Goal: Information Seeking & Learning: Learn about a topic

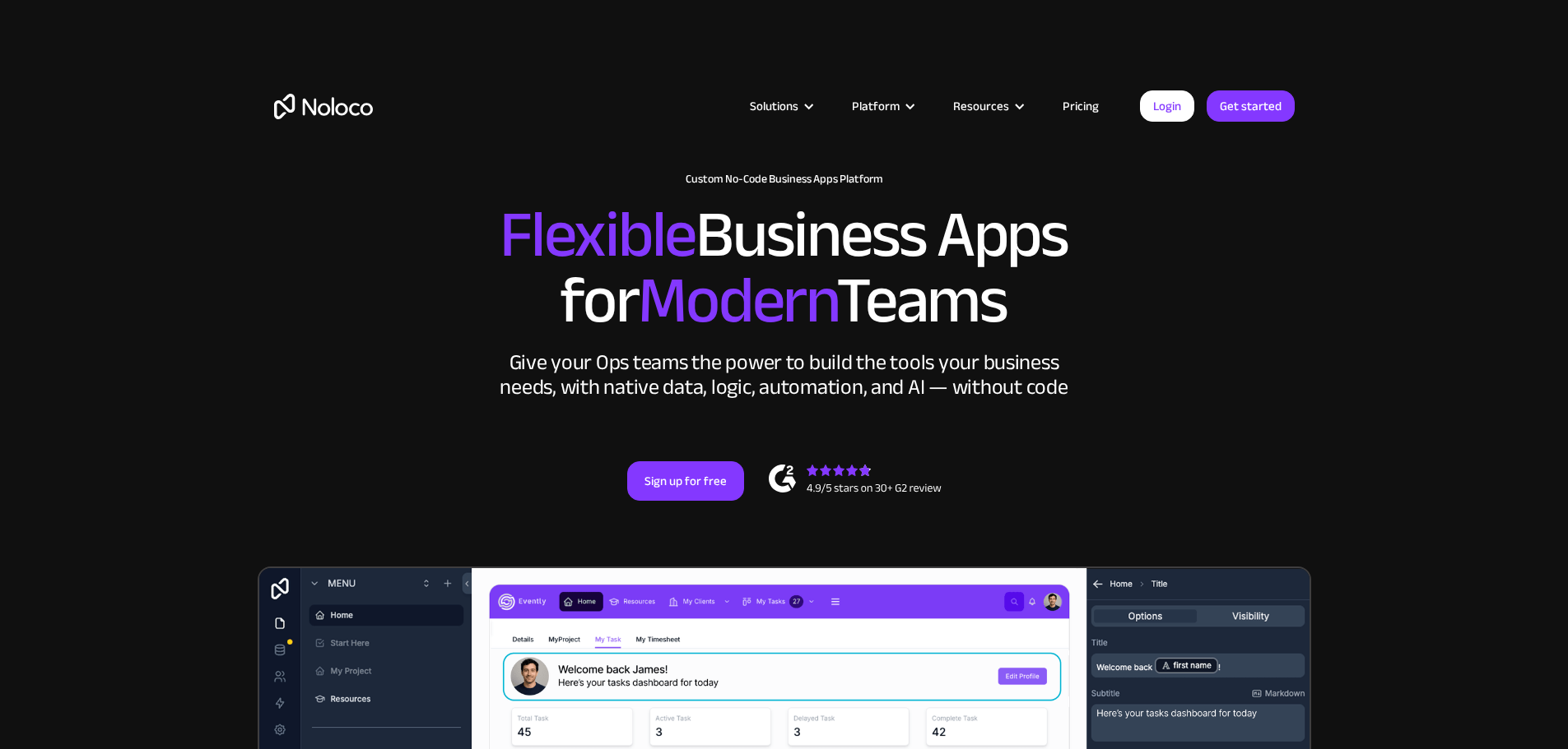
click at [1077, 106] on link "Pricing" at bounding box center [1080, 105] width 77 height 21
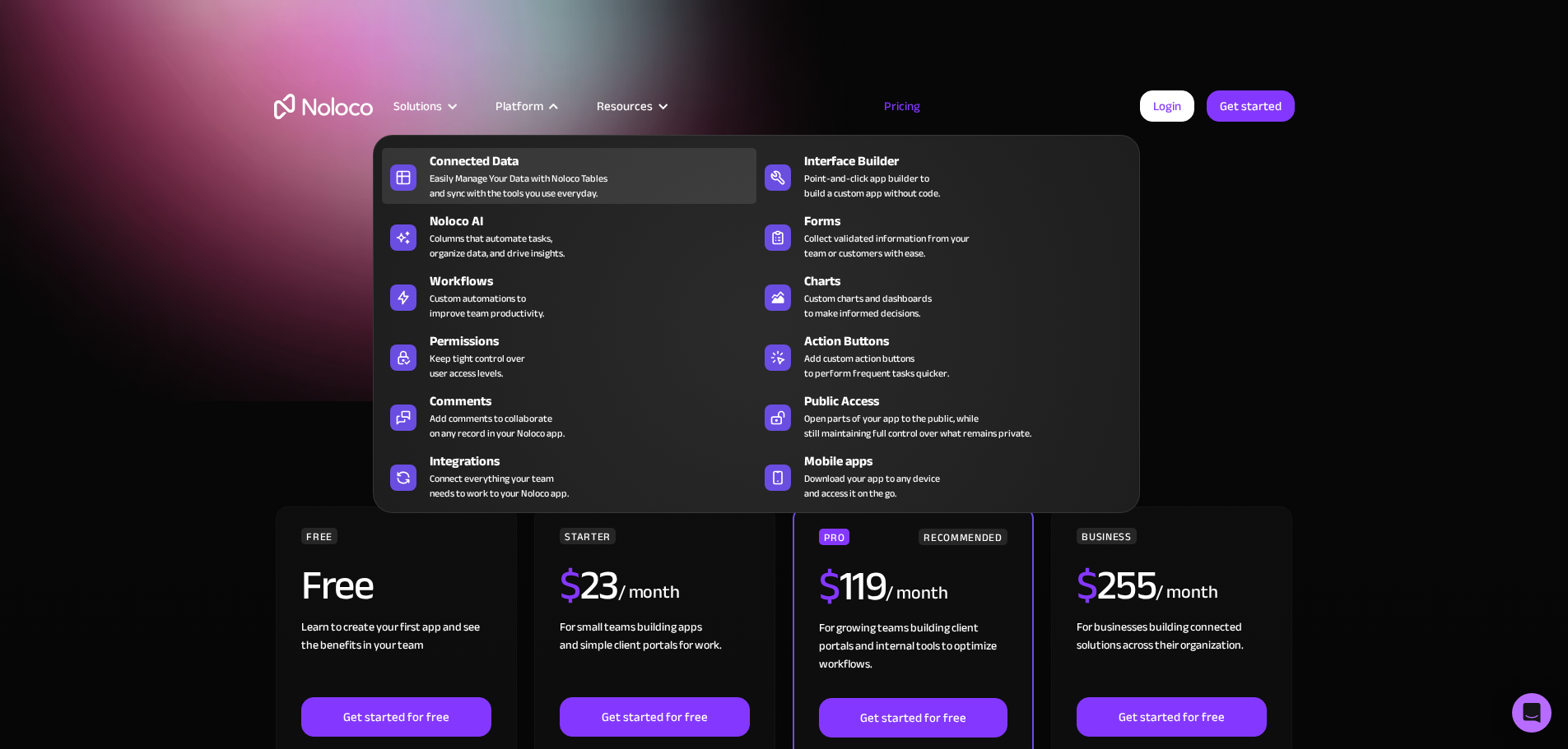
click at [576, 191] on div "Easily Manage Your Data with Noloco Tables and sync with the tools you use ever…" at bounding box center [518, 185] width 178 height 29
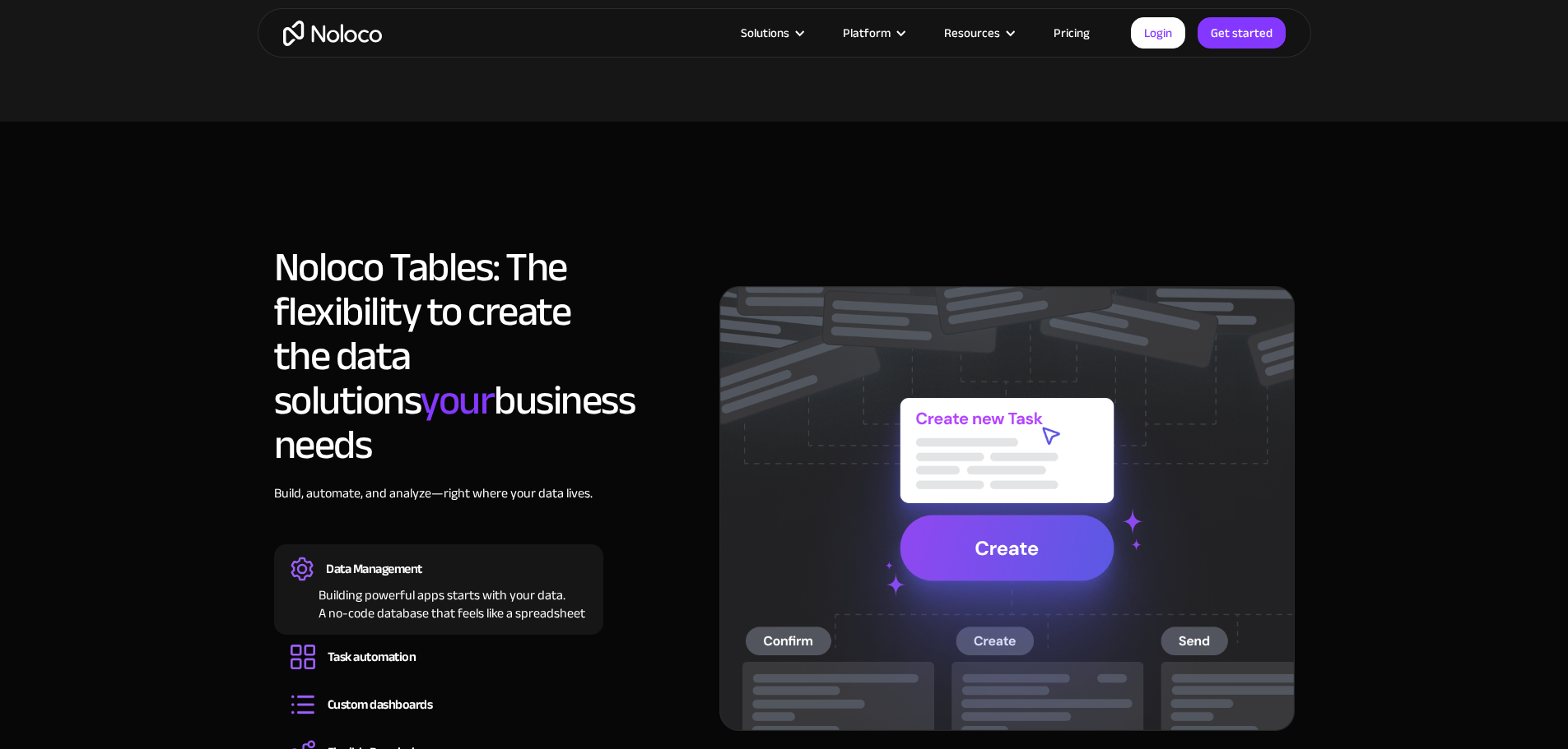
scroll to position [822, 0]
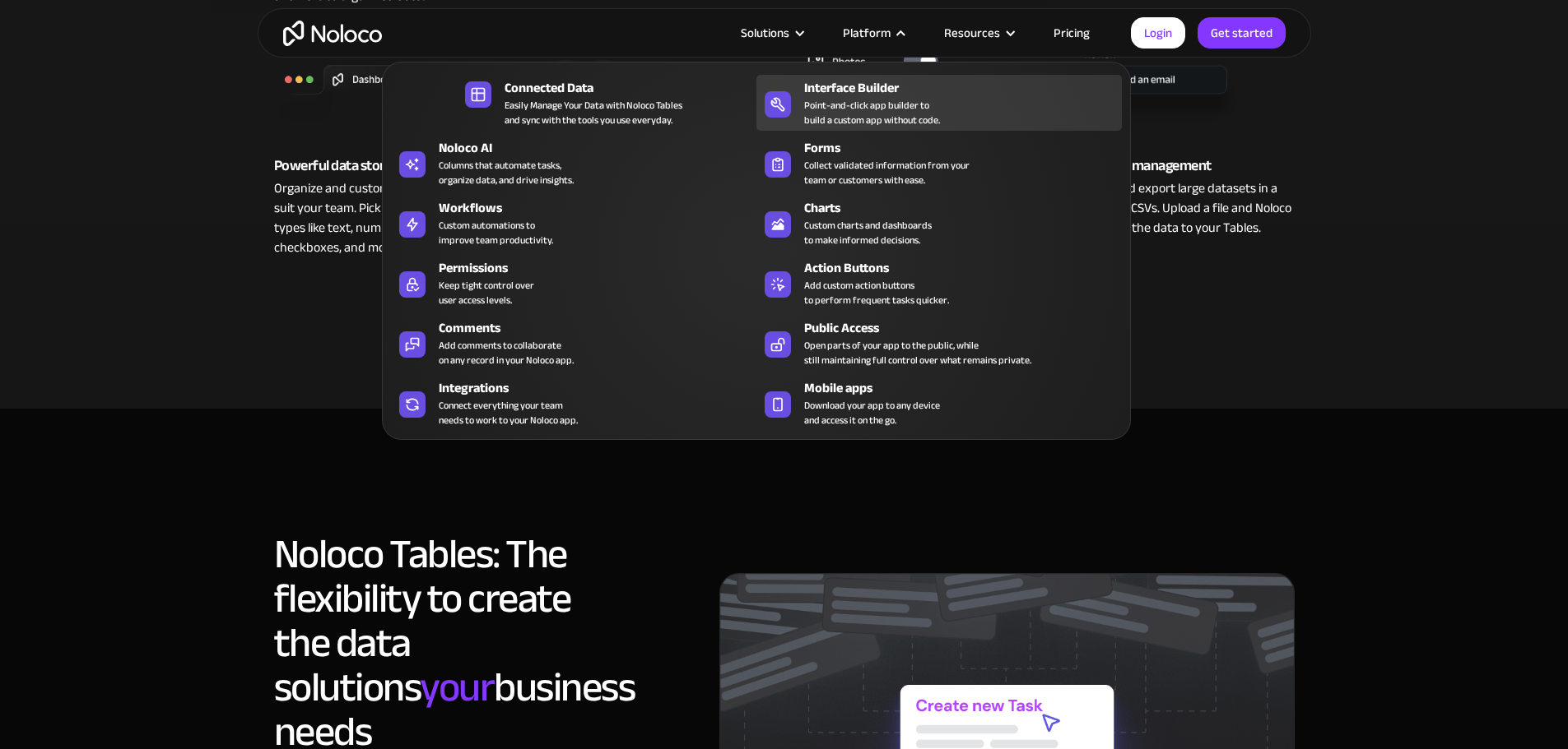
click at [874, 98] on div "Interface Builder" at bounding box center [967, 88] width 325 height 19
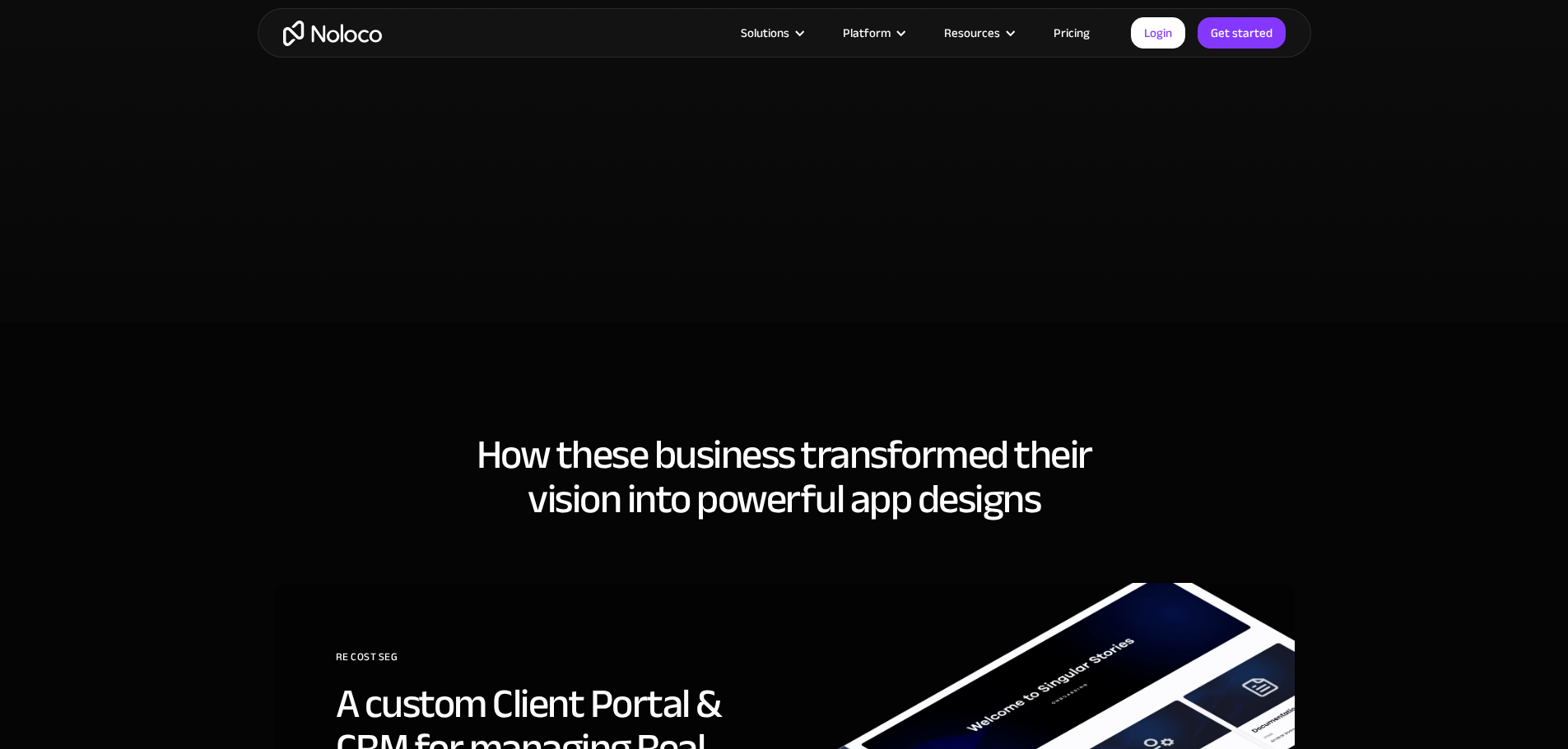
scroll to position [3866, 0]
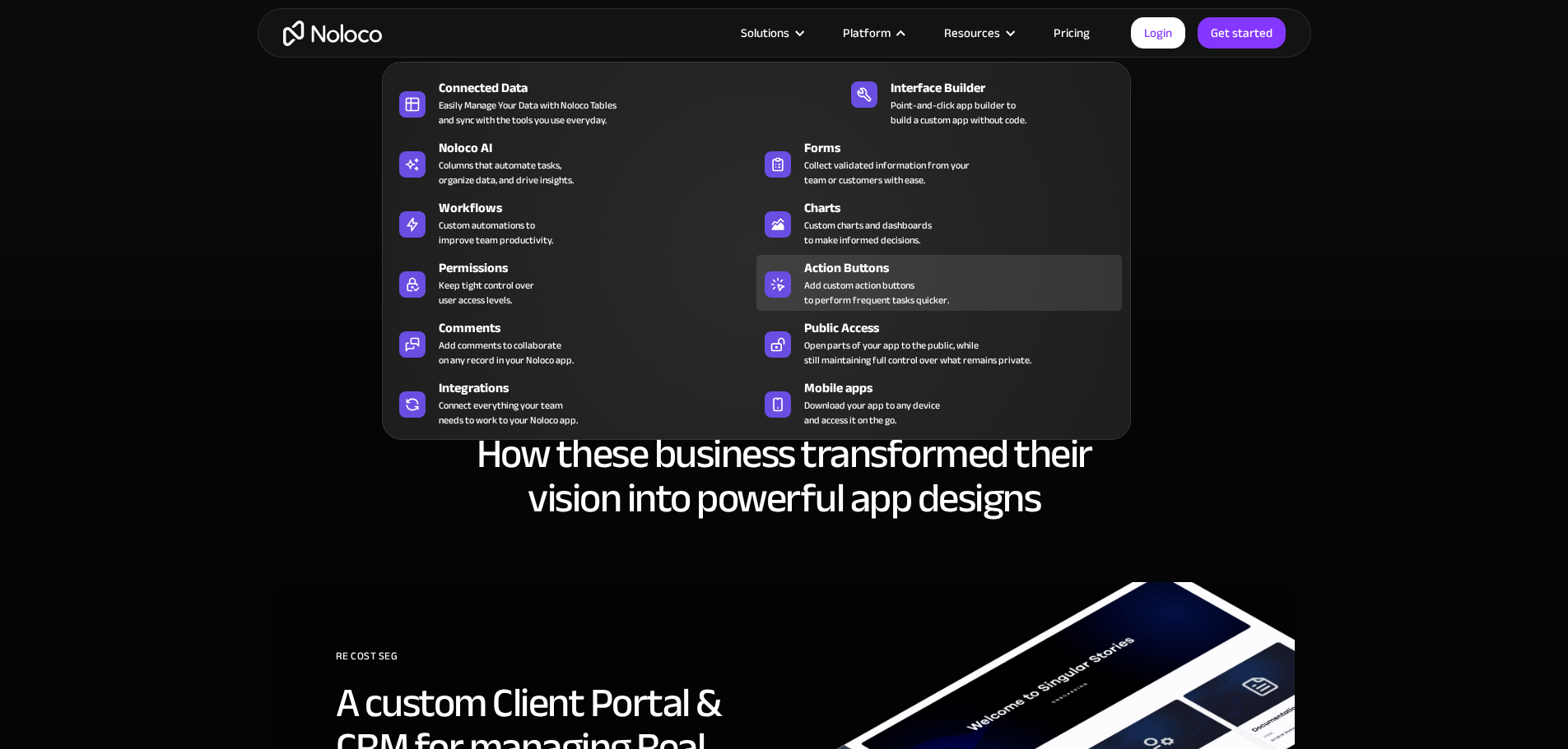
click at [891, 296] on div "Add custom action buttons to perform frequent tasks quicker." at bounding box center [877, 292] width 145 height 29
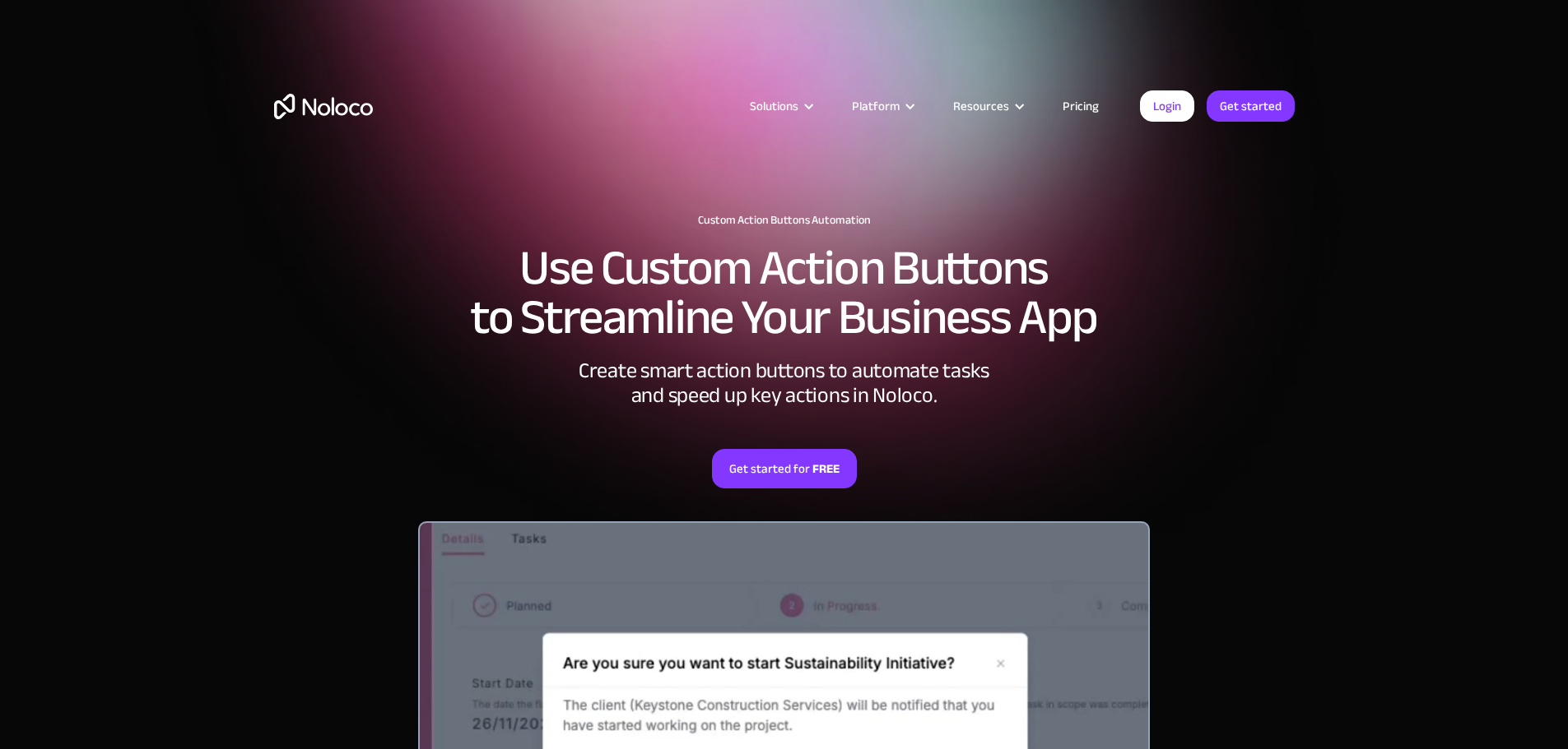
click at [1069, 106] on link "Pricing" at bounding box center [1080, 105] width 77 height 21
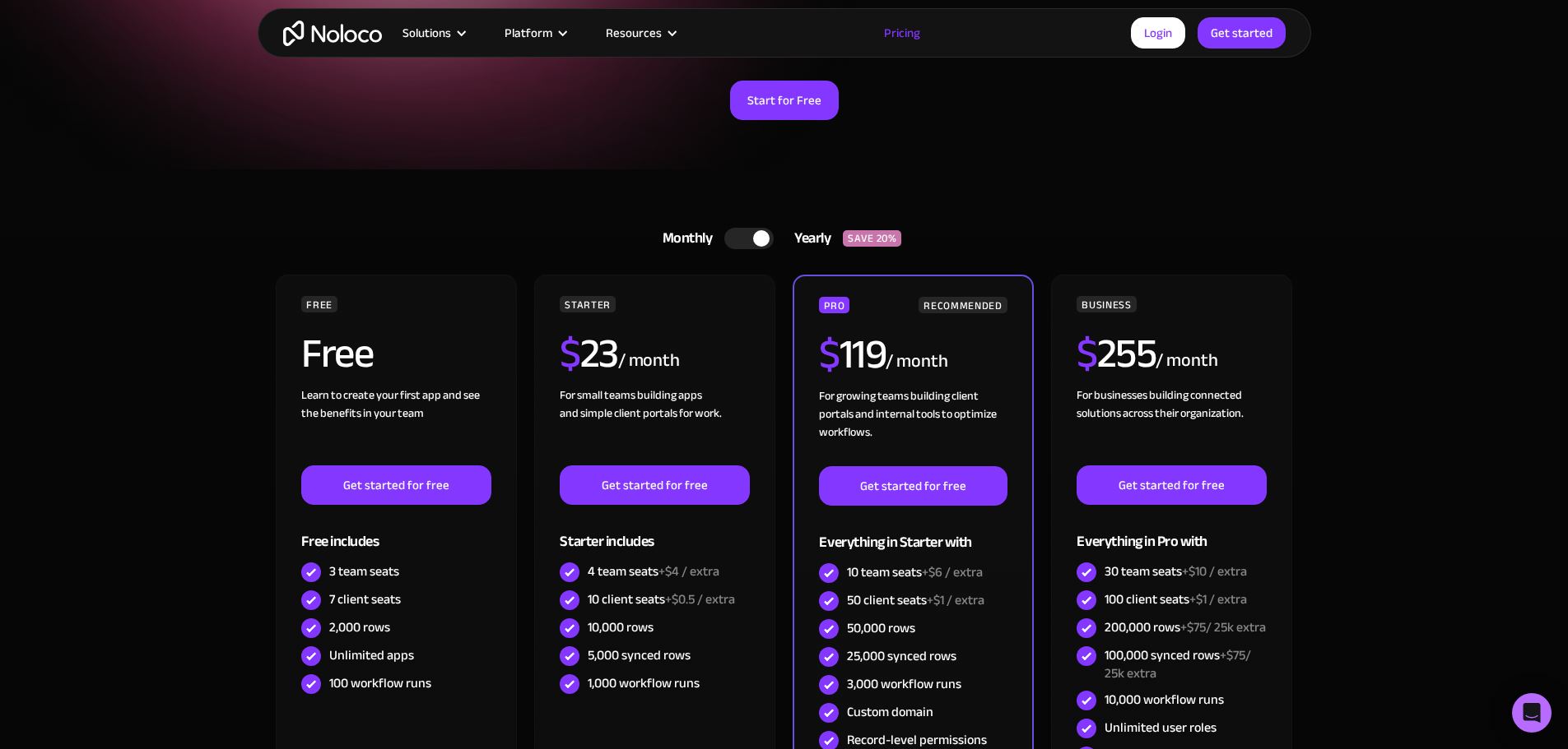
scroll to position [247, 0]
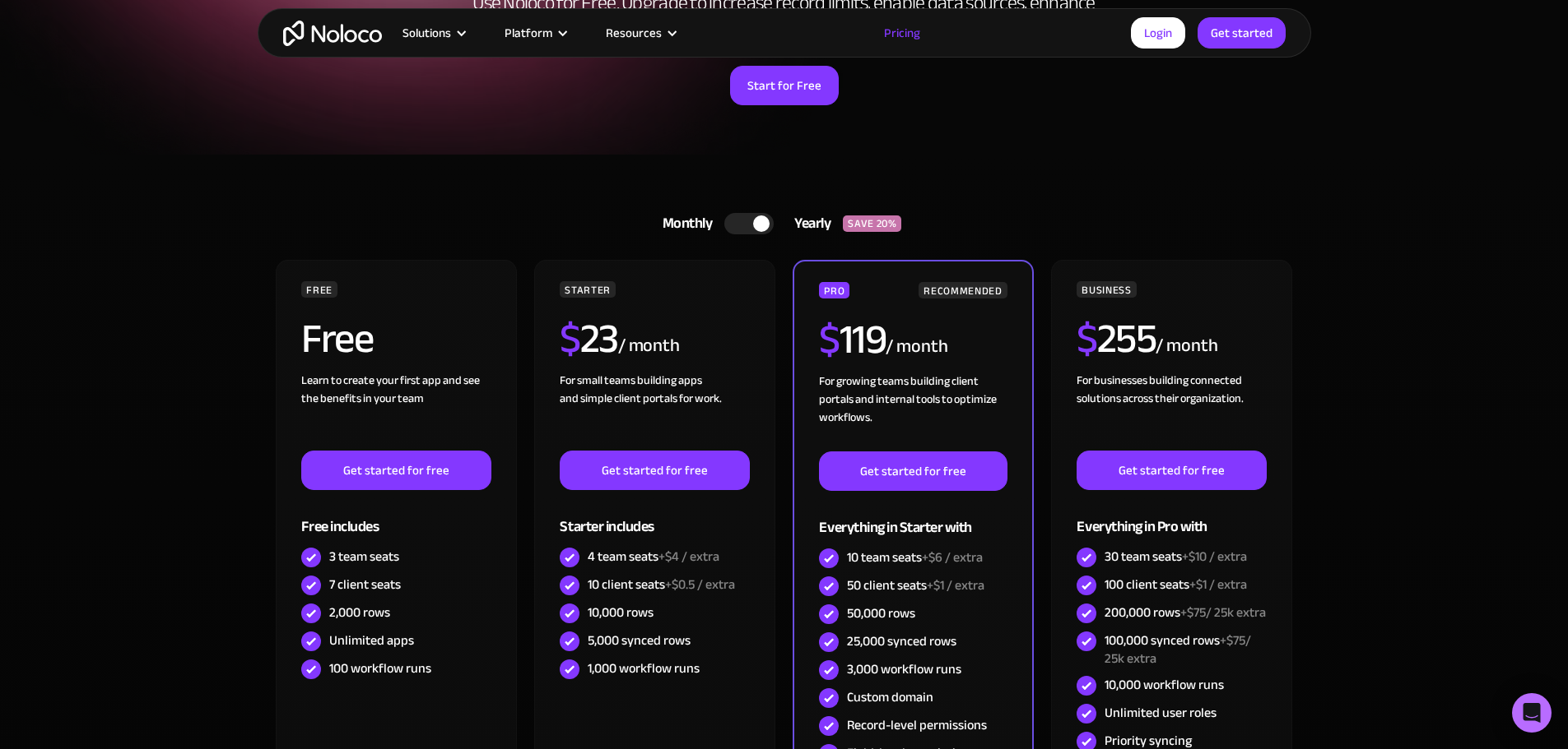
click at [743, 221] on div at bounding box center [749, 223] width 50 height 21
